Goal: Navigation & Orientation: Find specific page/section

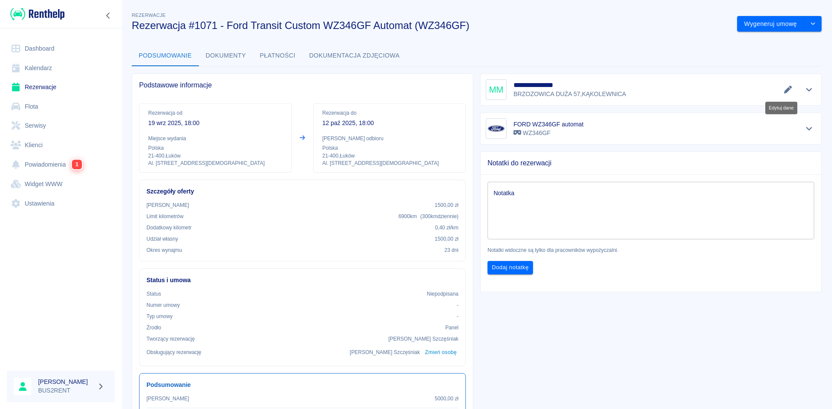
click at [783, 89] on icon "Edytuj dane" at bounding box center [788, 90] width 10 height 8
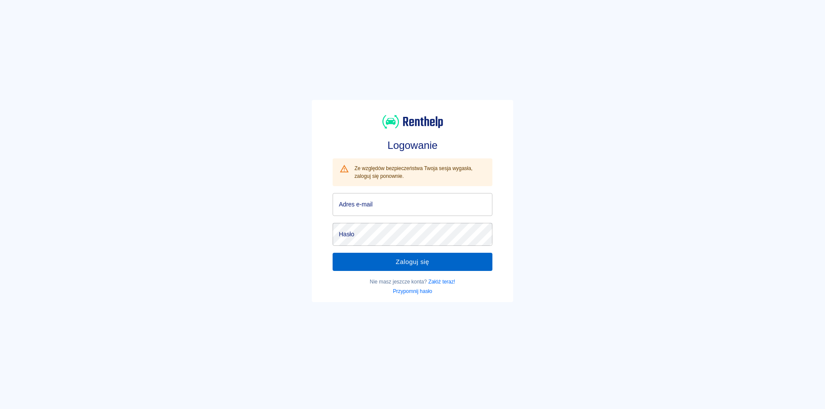
type input "[EMAIL_ADDRESS][DOMAIN_NAME]"
click at [431, 266] on button "Zaloguj się" at bounding box center [412, 262] width 159 height 18
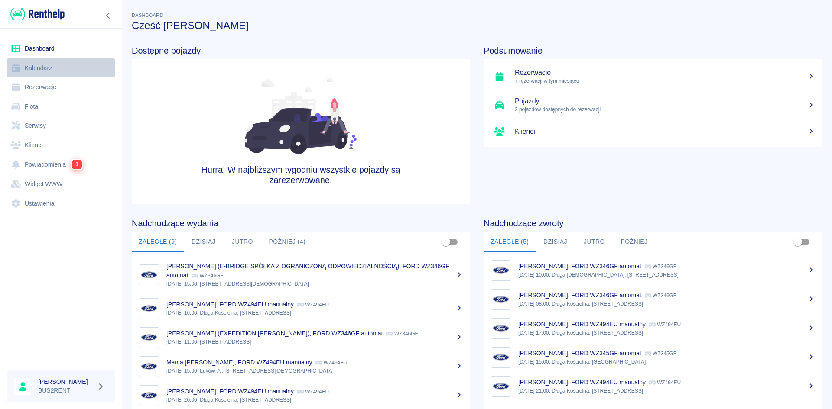
click at [40, 61] on link "Kalendarz" at bounding box center [61, 67] width 108 height 19
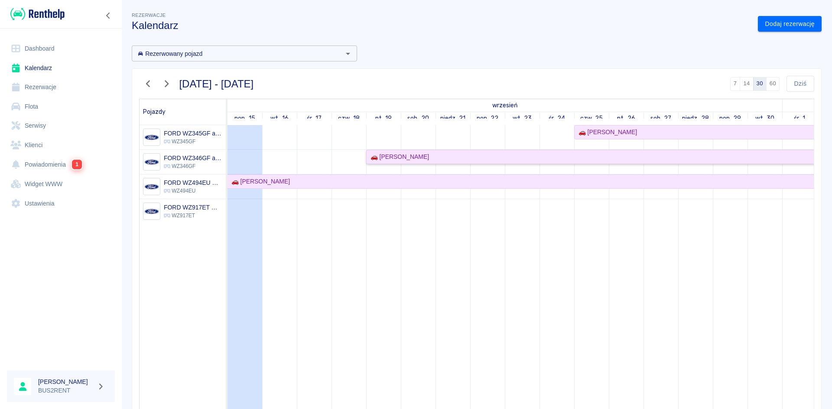
click at [389, 153] on div "🚗 Mariusz Matejek" at bounding box center [398, 157] width 62 height 9
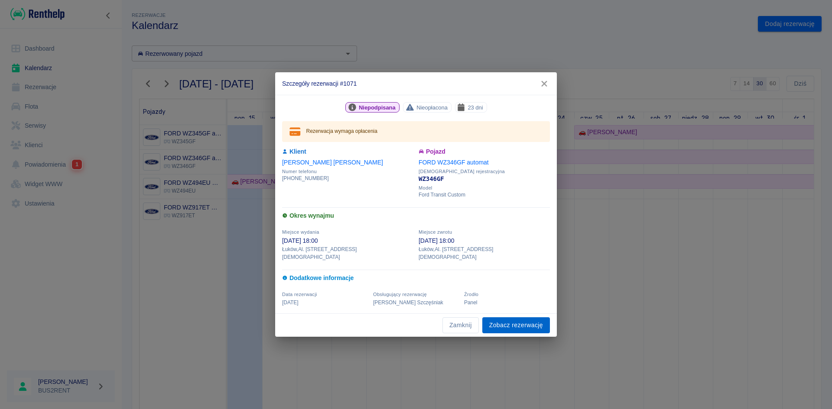
click at [530, 319] on link "Zobacz rezerwację" at bounding box center [516, 326] width 68 height 16
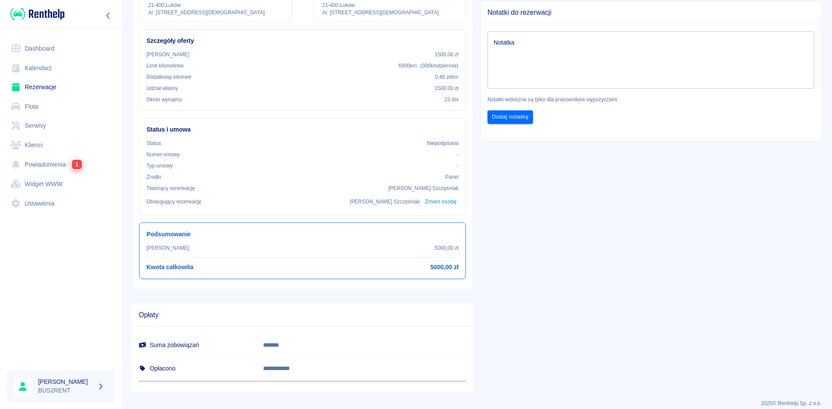
scroll to position [159, 0]
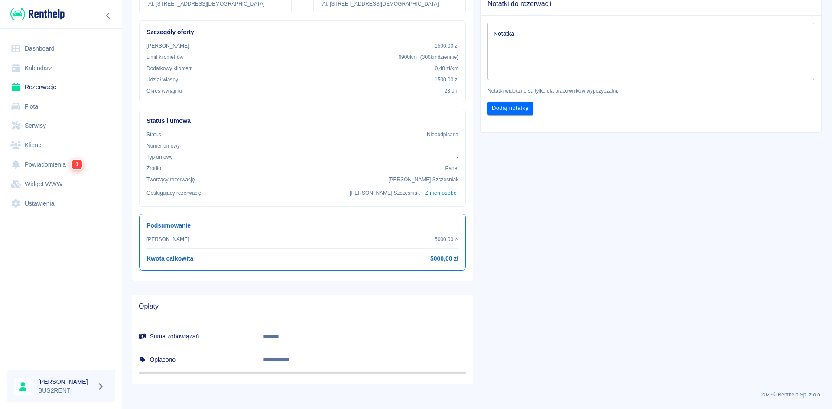
click at [59, 71] on link "Kalendarz" at bounding box center [61, 67] width 108 height 19
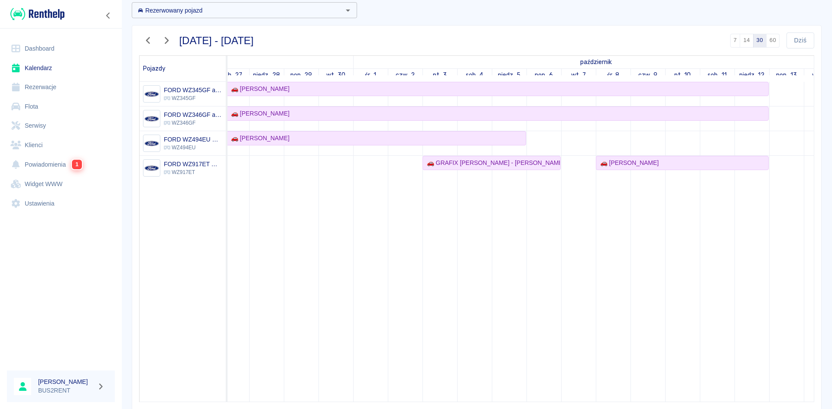
scroll to position [0, 460]
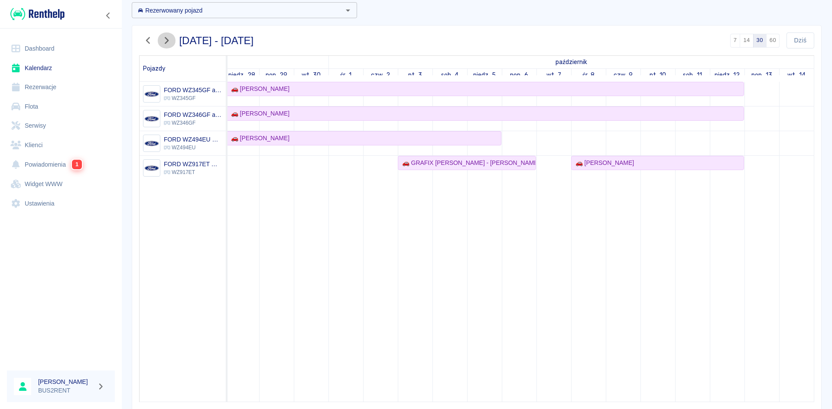
click at [163, 42] on icon "button" at bounding box center [166, 40] width 11 height 9
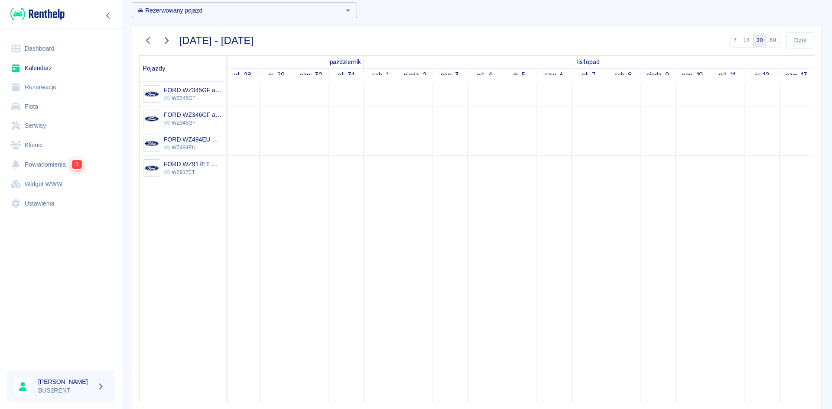
scroll to position [0, 0]
click at [53, 69] on link "Kalendarz" at bounding box center [61, 67] width 108 height 19
